Goal: Task Accomplishment & Management: Complete application form

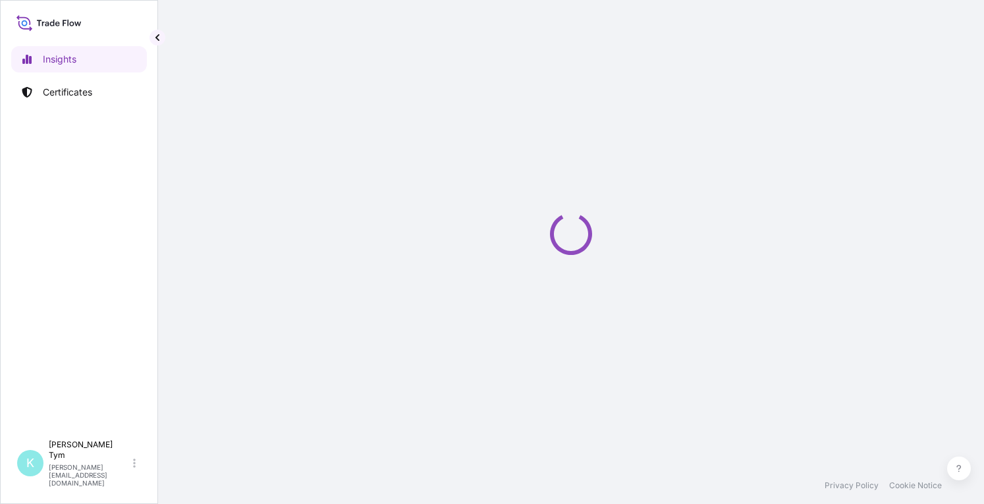
select select "2025"
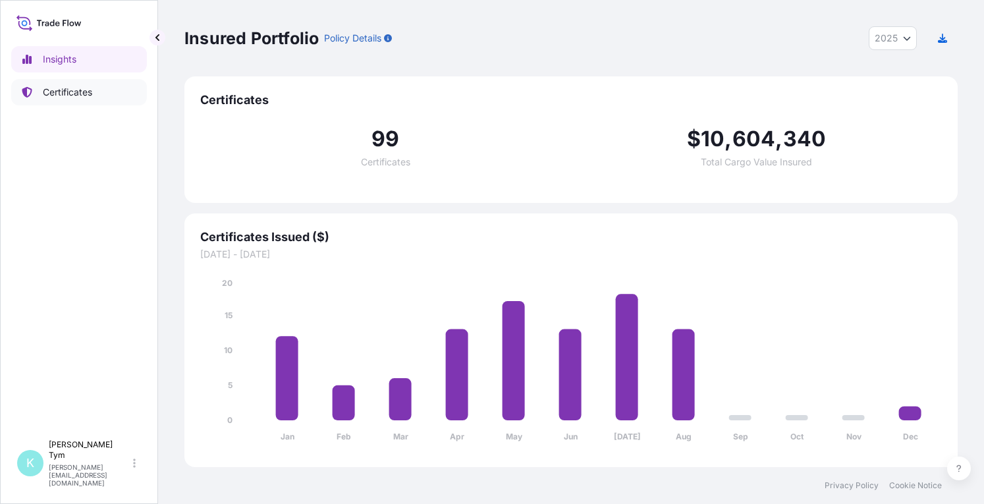
click at [82, 95] on p "Certificates" at bounding box center [67, 92] width 49 height 13
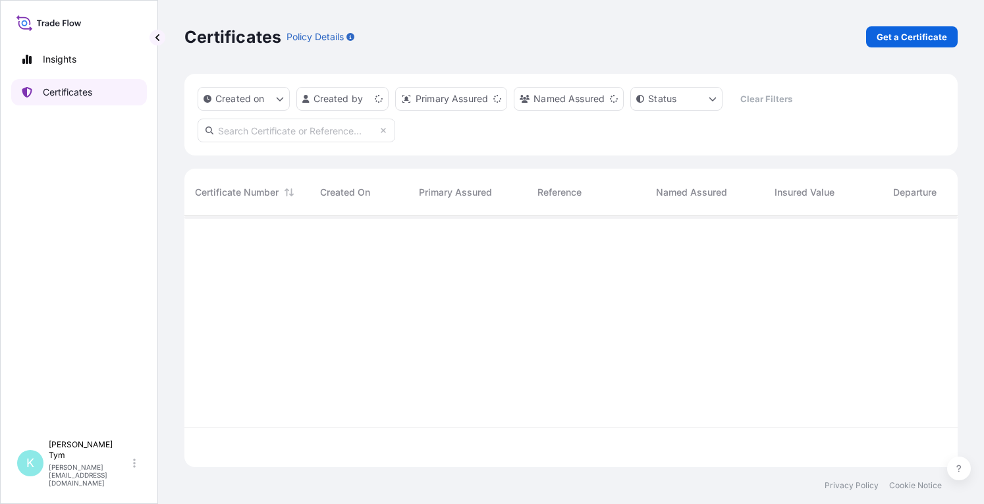
scroll to position [248, 763]
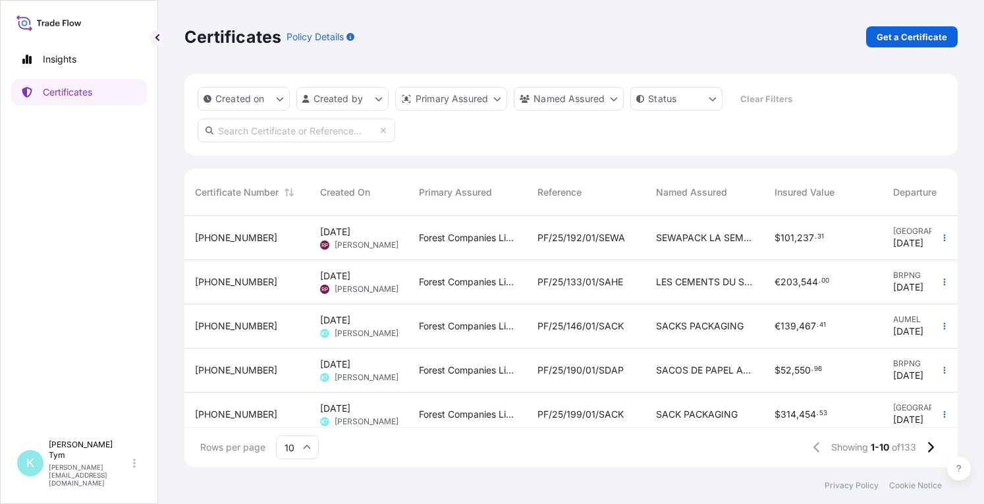
click at [270, 132] on input "text" at bounding box center [297, 131] width 198 height 24
type input "MAUR"
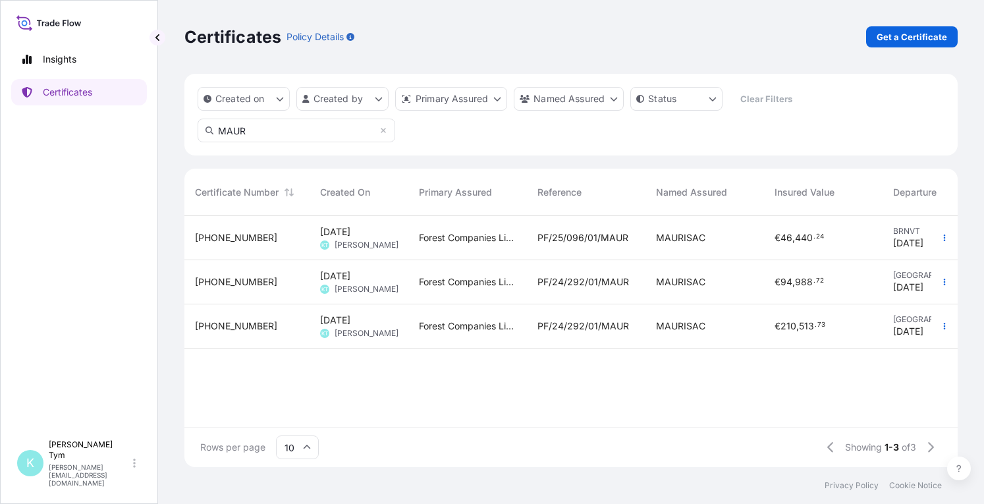
click at [543, 238] on span "PF/25/096/01/MAUR" at bounding box center [583, 237] width 91 height 13
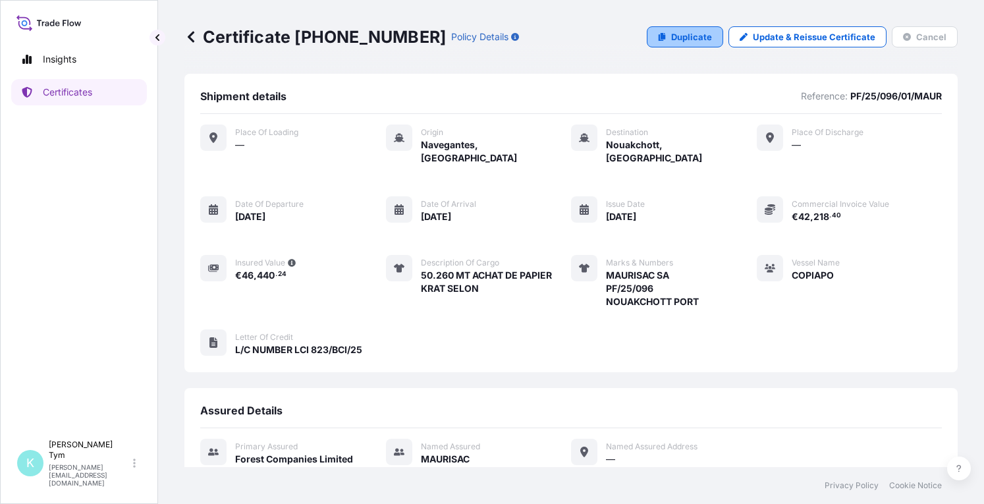
click at [659, 35] on icon at bounding box center [662, 37] width 7 height 8
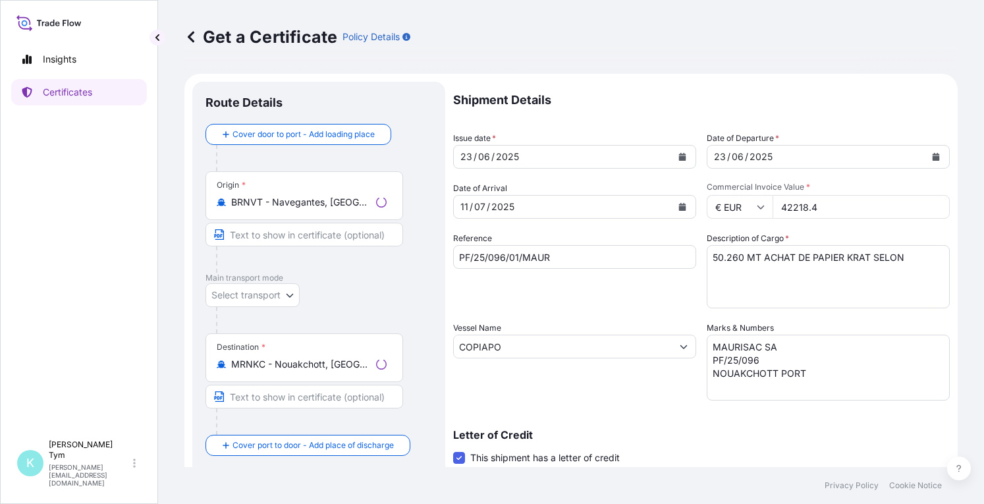
select select "31422"
click at [679, 206] on icon "Calendar" at bounding box center [682, 207] width 7 height 8
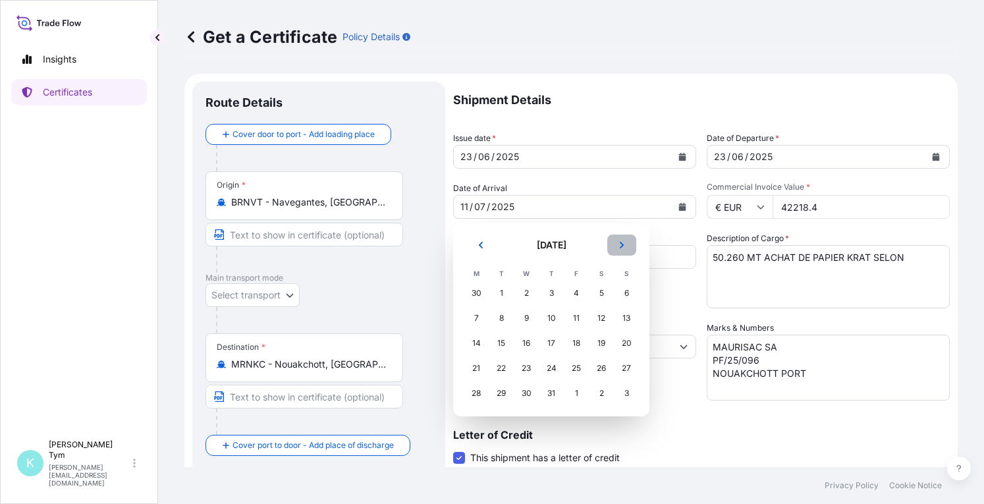
click at [623, 244] on icon "Next" at bounding box center [622, 245] width 4 height 7
click at [470, 341] on div "15" at bounding box center [477, 343] width 24 height 24
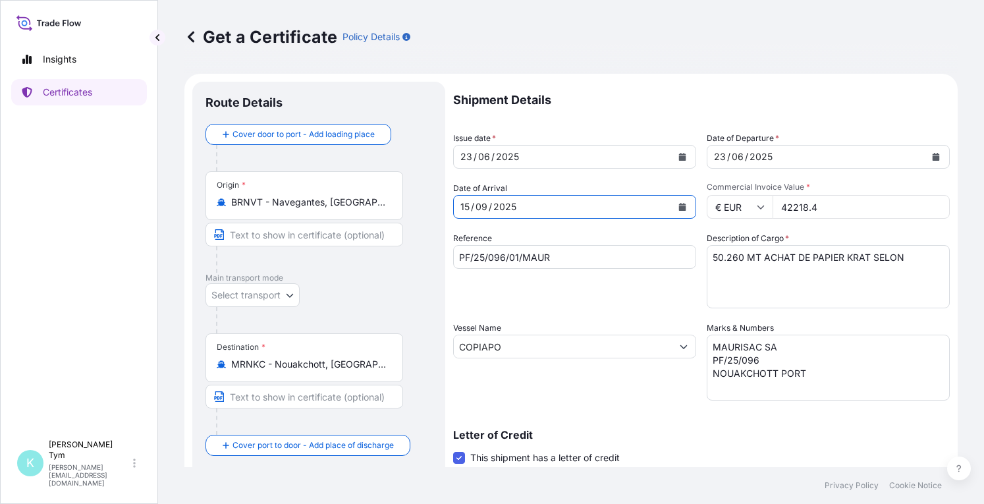
click at [933, 159] on icon "Calendar" at bounding box center [936, 157] width 7 height 8
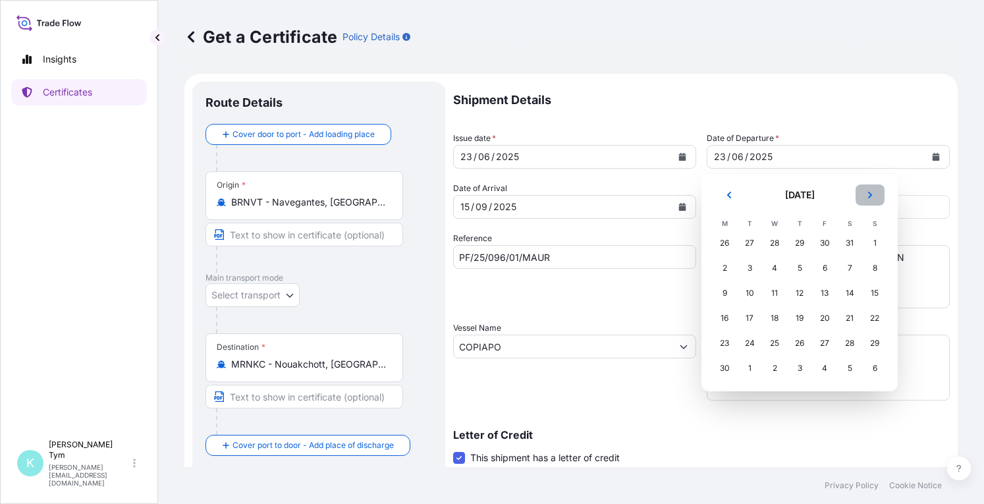
click at [875, 194] on button "Next" at bounding box center [870, 195] width 29 height 21
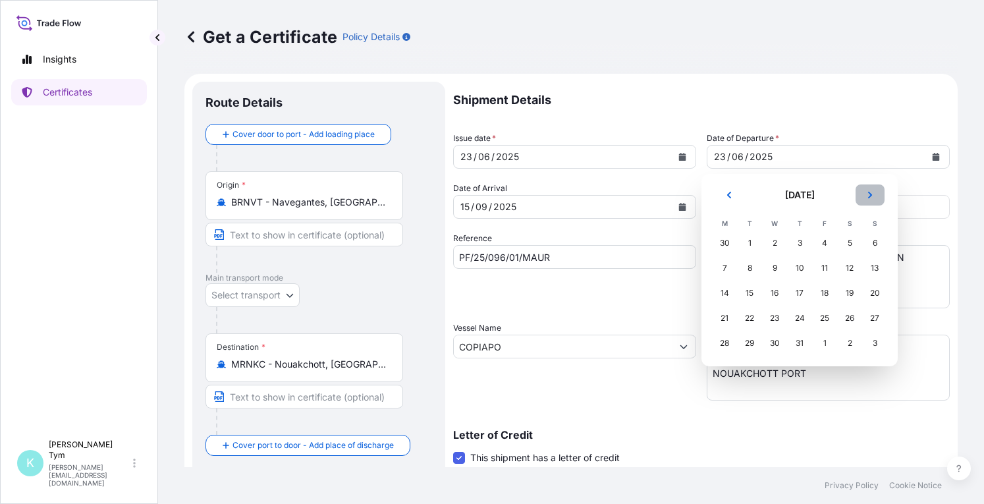
click at [875, 194] on button "Next" at bounding box center [870, 195] width 29 height 21
click at [870, 289] on div "17" at bounding box center [875, 293] width 24 height 24
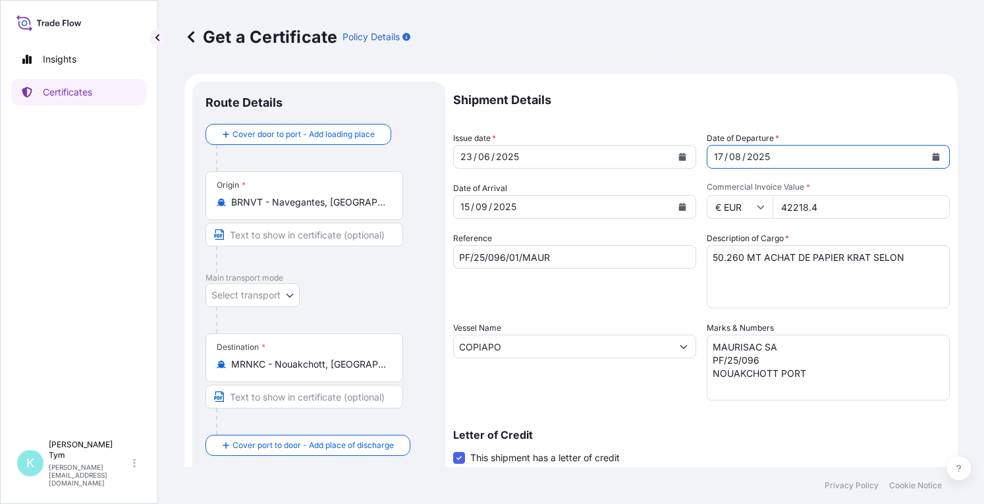
click at [679, 159] on icon "Calendar" at bounding box center [682, 157] width 7 height 8
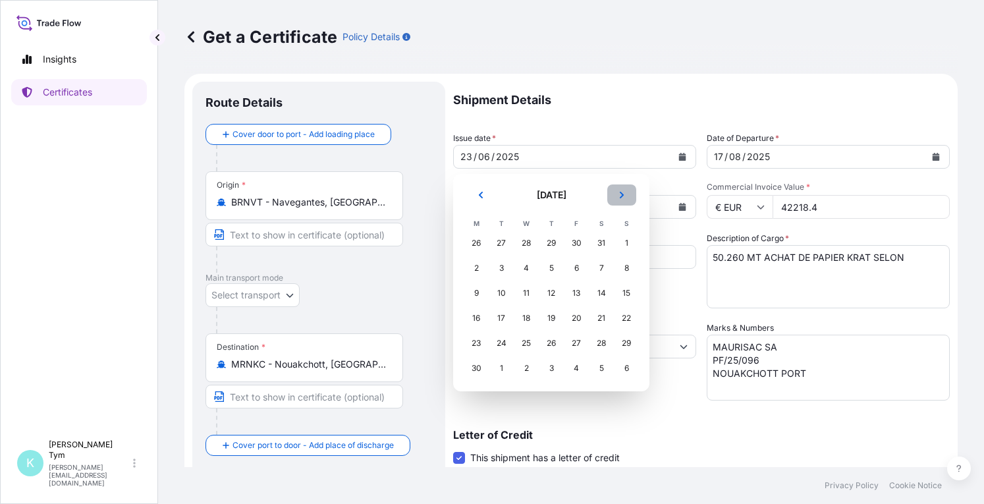
click at [629, 194] on button "Next" at bounding box center [622, 195] width 29 height 21
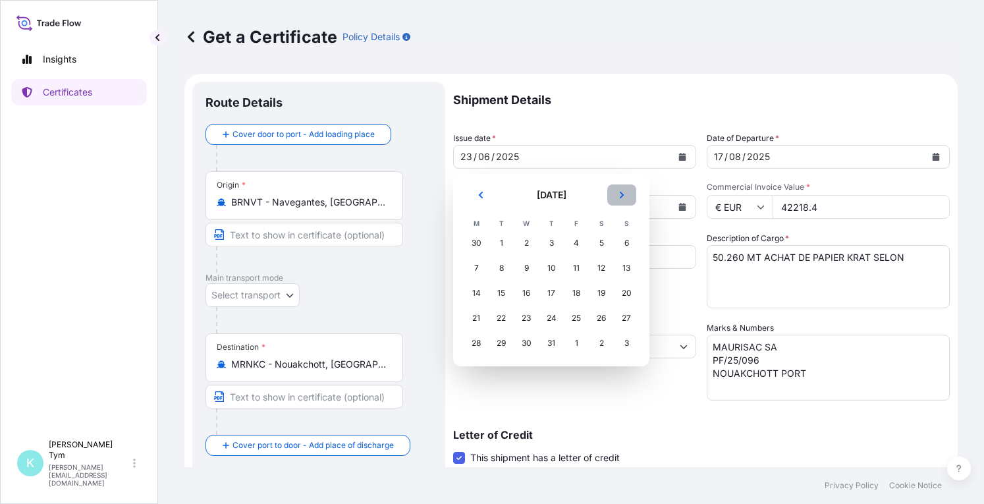
click at [629, 194] on button "Next" at bounding box center [622, 195] width 29 height 21
click at [628, 293] on div "17" at bounding box center [627, 293] width 24 height 24
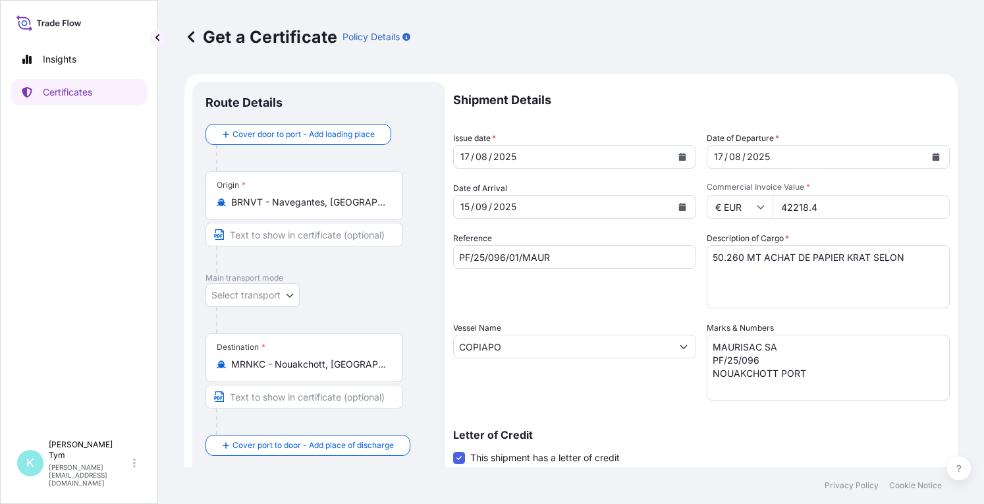
drag, startPoint x: 799, startPoint y: 205, endPoint x: 772, endPoint y: 205, distance: 27.0
click at [773, 205] on input "42218.4" at bounding box center [861, 207] width 177 height 24
type input "18462.36"
drag, startPoint x: 737, startPoint y: 254, endPoint x: 673, endPoint y: 255, distance: 63.3
click at [673, 255] on div "Shipment Details Issue date * [DATE] Date of Departure * [DATE] Date of Arrival…" at bounding box center [701, 396] width 497 height 628
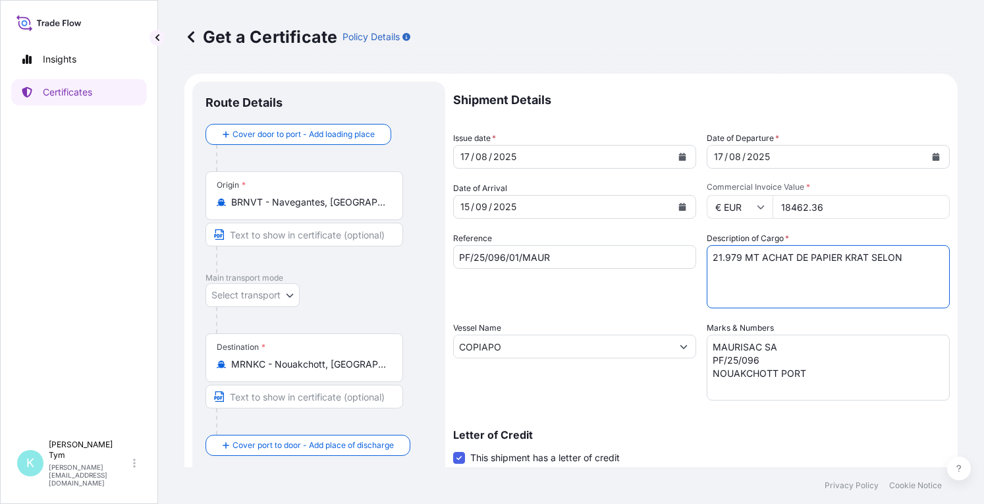
type textarea "21.979 MT ACHAT DE PAPIER KRAT SELON"
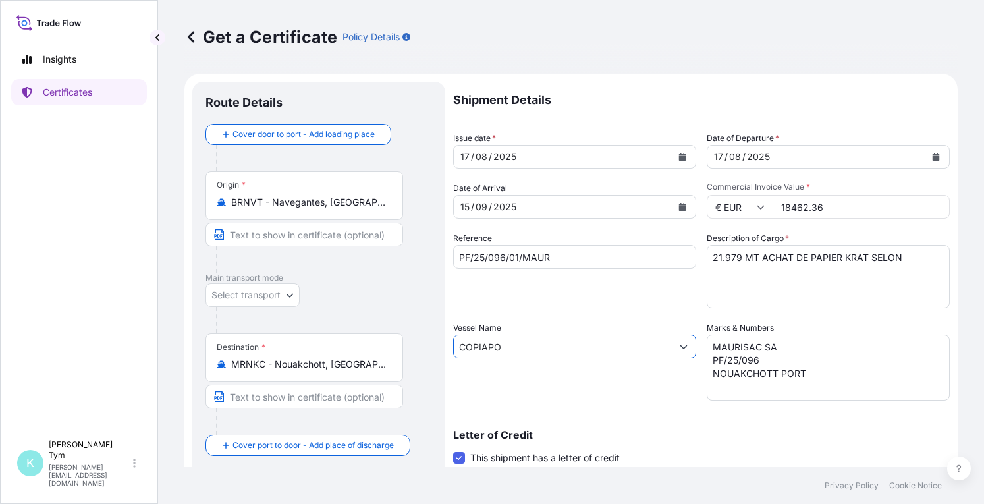
drag, startPoint x: 528, startPoint y: 347, endPoint x: 457, endPoint y: 347, distance: 71.2
click at [457, 347] on input "COPIAPO" at bounding box center [563, 347] width 218 height 24
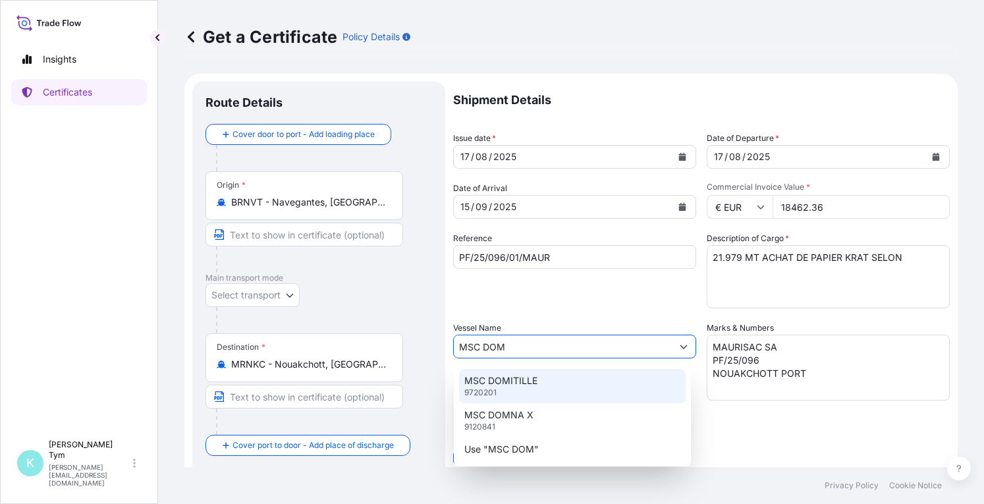
click at [477, 383] on p "MSC DOMITILLE" at bounding box center [501, 380] width 73 height 13
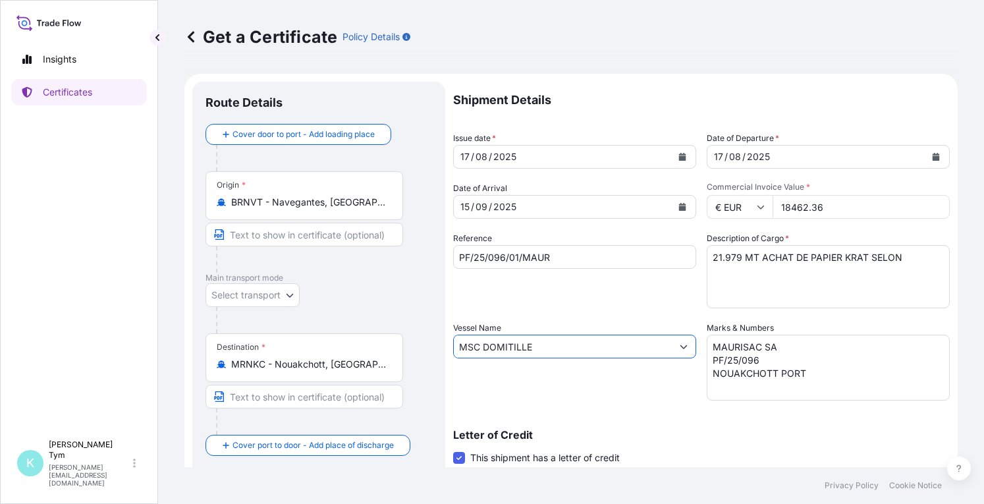
type input "MSC DOMITILLE"
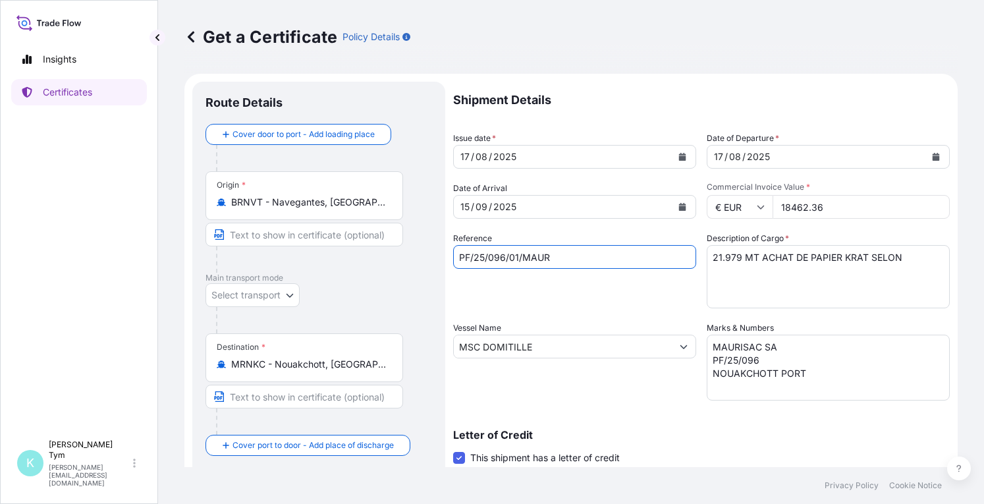
click at [517, 259] on input "PF/25/096/01/MAUR" at bounding box center [574, 257] width 243 height 24
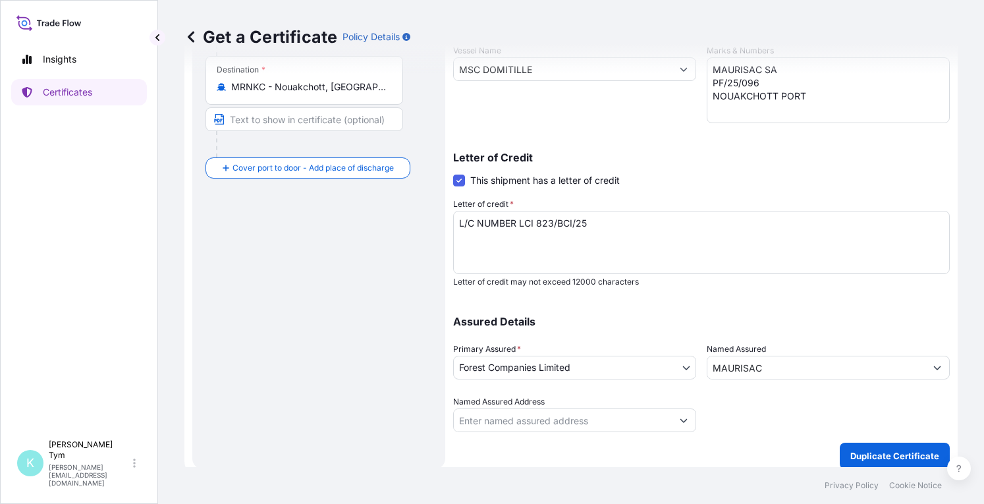
scroll to position [287, 0]
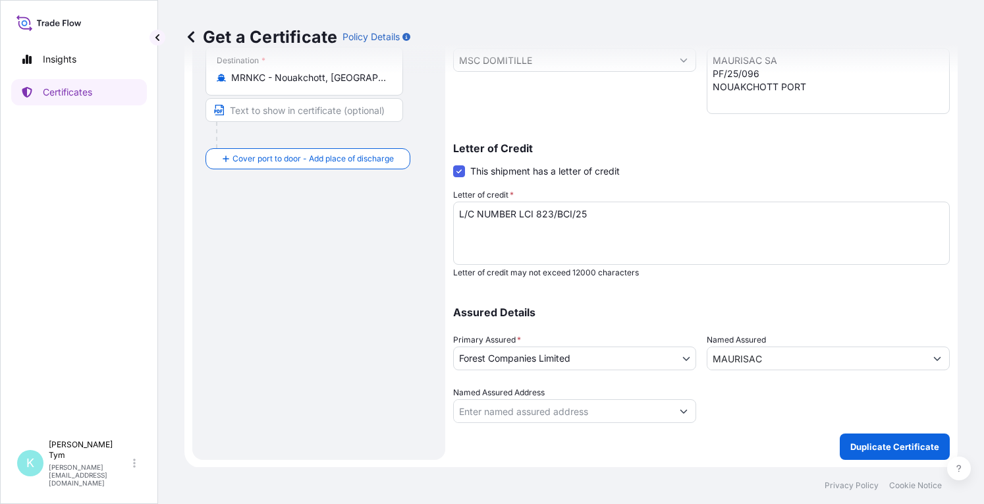
type input "PF/25/096/02/MAUR"
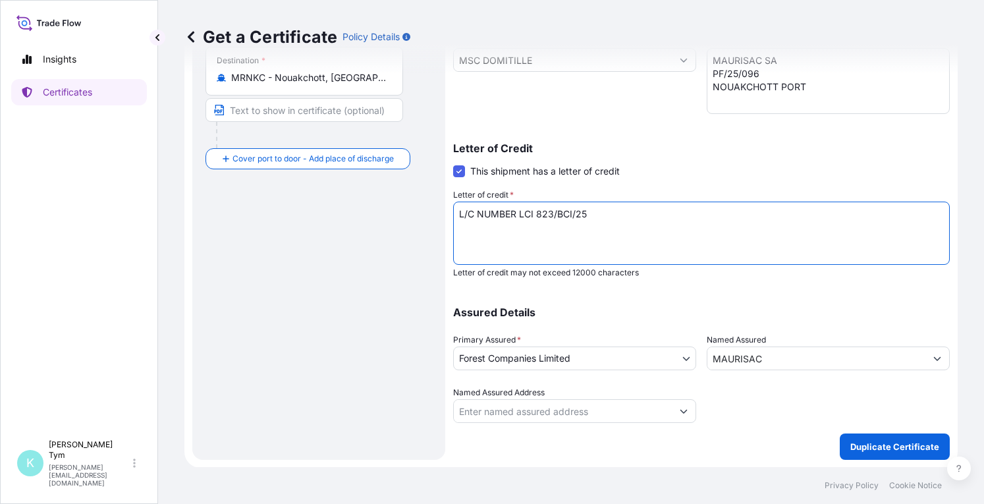
drag, startPoint x: 601, startPoint y: 215, endPoint x: 451, endPoint y: 215, distance: 150.2
click at [451, 215] on form "Route Details Cover door to port - Add loading place Place of loading Road / [G…" at bounding box center [572, 127] width 774 height 681
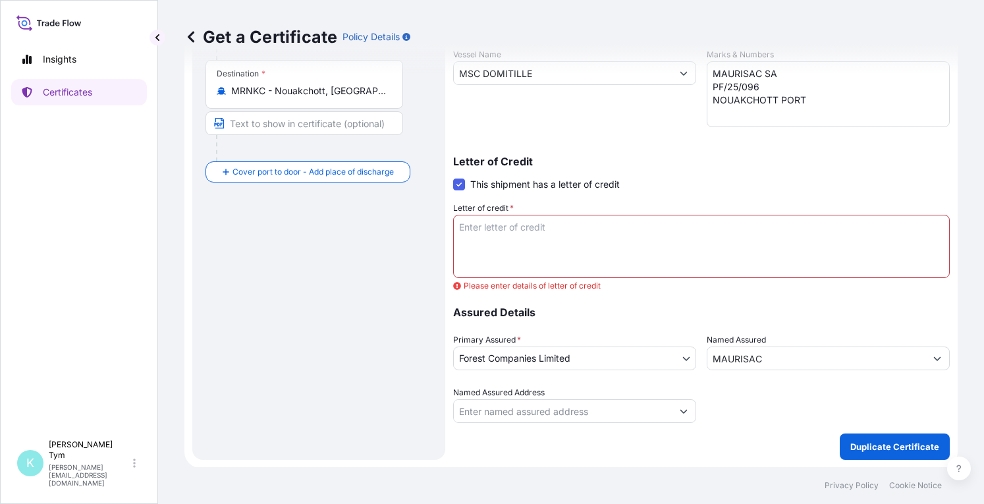
click at [675, 303] on div "Assured Details Primary Assured * Forest Companies Limited Forest Companies Lim…" at bounding box center [701, 357] width 497 height 132
drag, startPoint x: 461, startPoint y: 186, endPoint x: 481, endPoint y: 209, distance: 29.9
click at [463, 186] on span at bounding box center [459, 185] width 12 height 12
click at [453, 177] on input "This shipment has a letter of credit" at bounding box center [453, 177] width 0 height 0
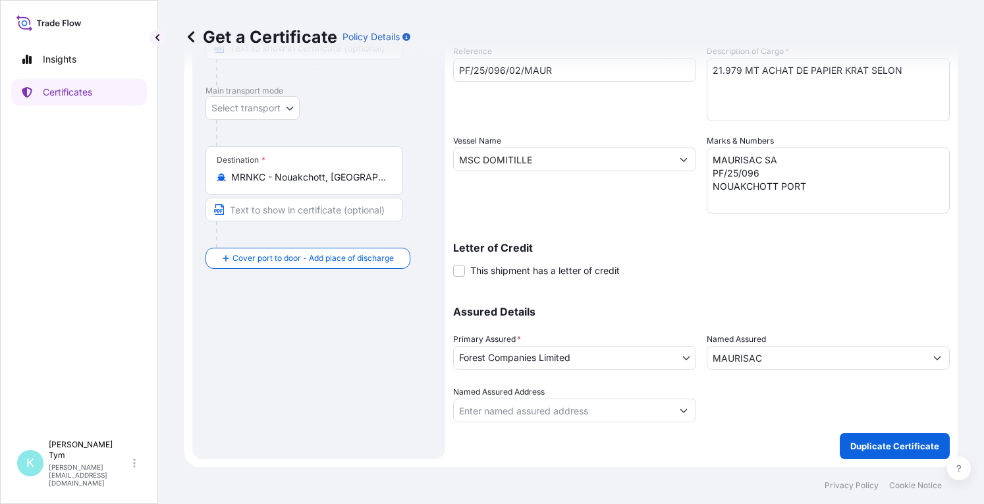
scroll to position [186, 0]
click at [866, 445] on p "Duplicate Certificate" at bounding box center [895, 446] width 89 height 13
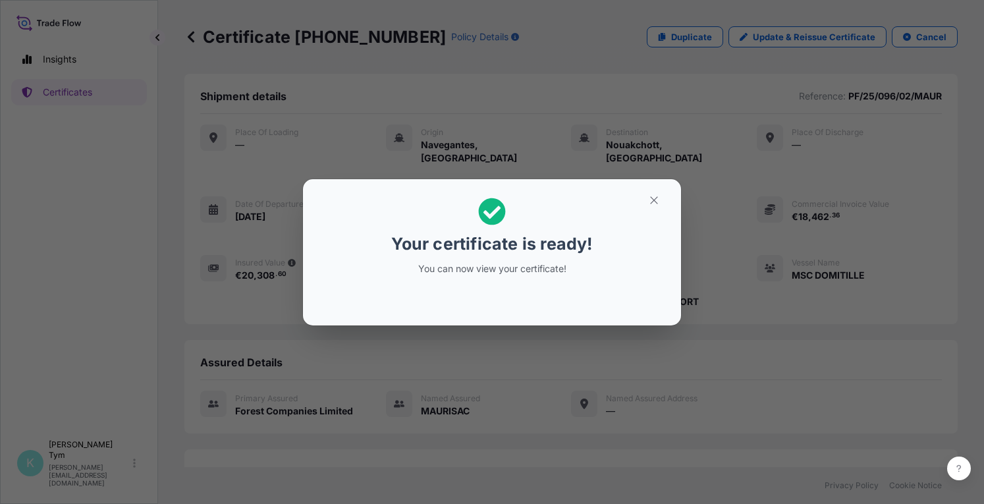
click at [279, 453] on div "Your certificate is ready! You can now view your certificate!" at bounding box center [492, 252] width 984 height 504
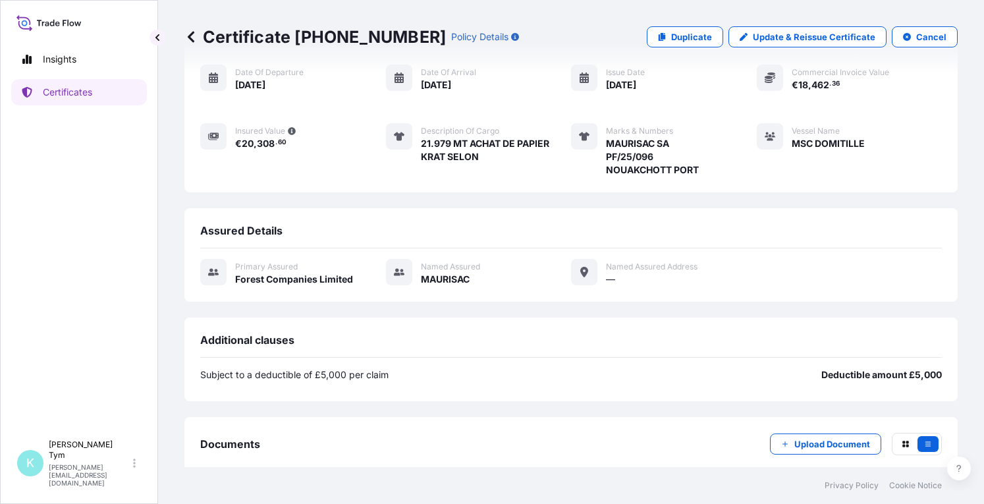
scroll to position [189, 0]
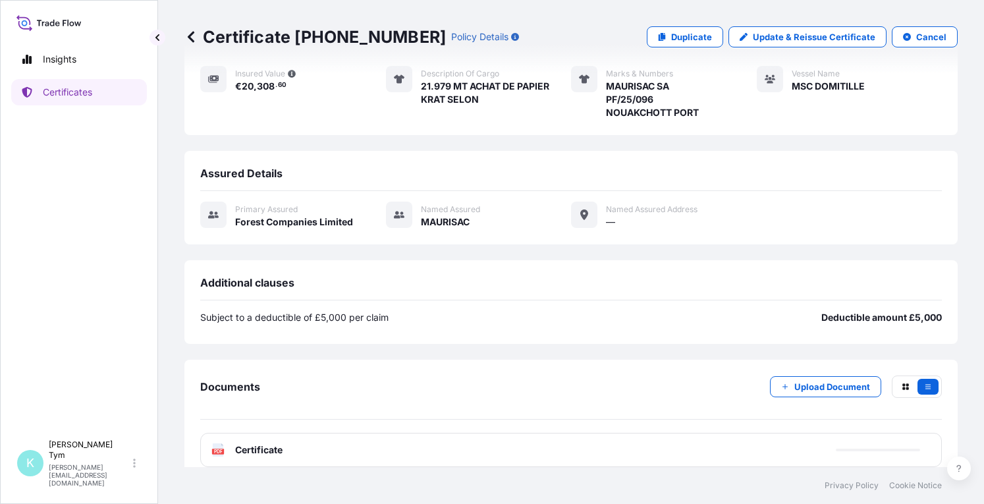
click at [243, 443] on span "Certificate" at bounding box center [258, 449] width 47 height 13
click at [235, 443] on div "PDF Certificate" at bounding box center [247, 449] width 71 height 13
click at [215, 449] on text "PDF" at bounding box center [218, 451] width 9 height 5
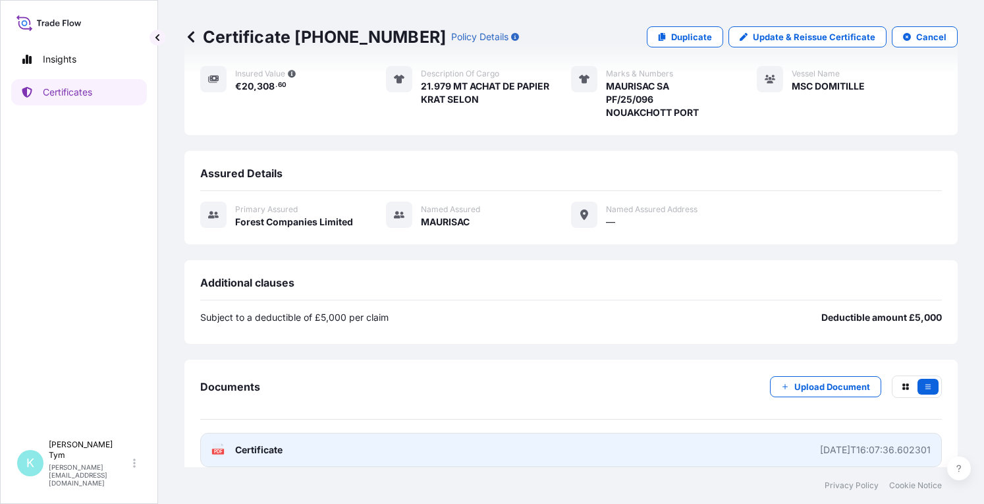
click at [242, 443] on span "Certificate" at bounding box center [258, 449] width 47 height 13
